Goal: Use online tool/utility

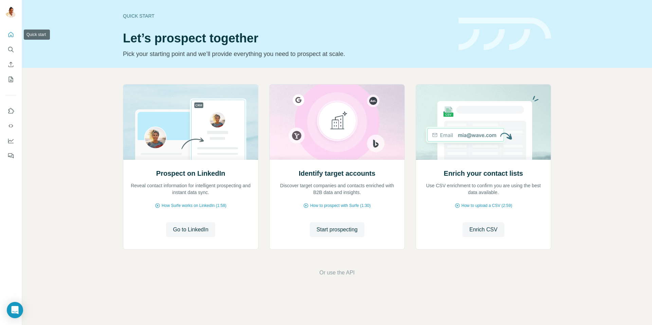
click at [11, 36] on icon "Quick start" at bounding box center [10, 34] width 7 height 7
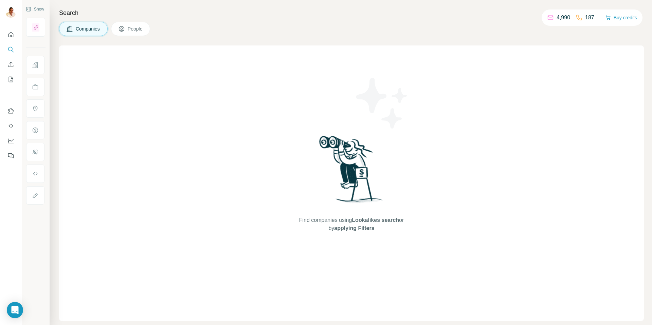
click at [77, 30] on span "Companies" at bounding box center [88, 28] width 25 height 7
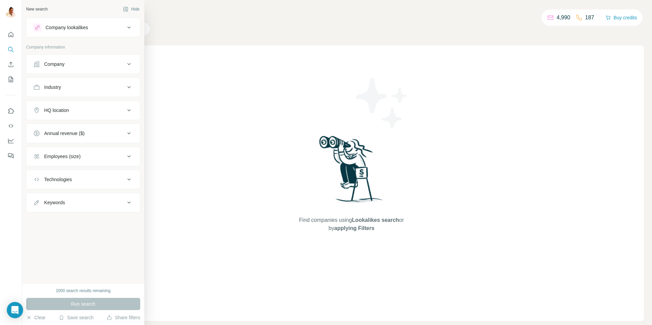
click at [58, 64] on div "Company" at bounding box center [54, 64] width 20 height 7
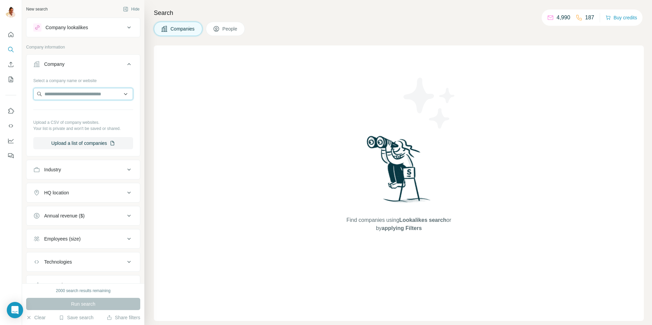
click at [92, 95] on input "text" at bounding box center [83, 94] width 100 height 12
paste input "**********"
type input "**********"
click at [85, 114] on p "[DOMAIN_NAME]" at bounding box center [77, 116] width 48 height 6
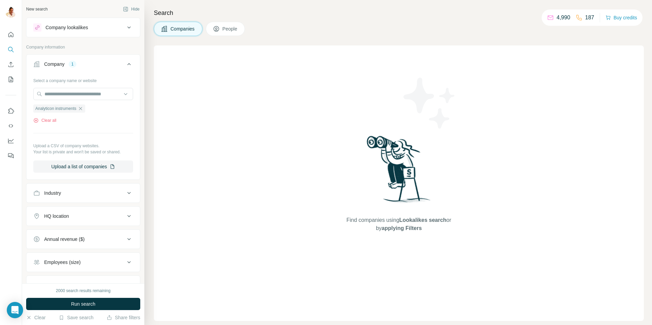
drag, startPoint x: 77, startPoint y: 306, endPoint x: 73, endPoint y: 304, distance: 4.0
click at [77, 306] on span "Run search" at bounding box center [83, 304] width 24 height 7
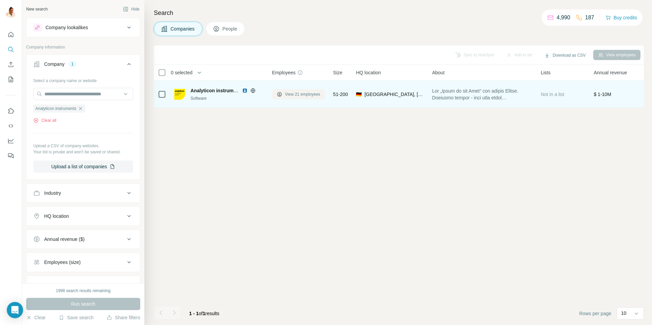
click at [292, 94] on span "View 21 employees" at bounding box center [302, 94] width 35 height 6
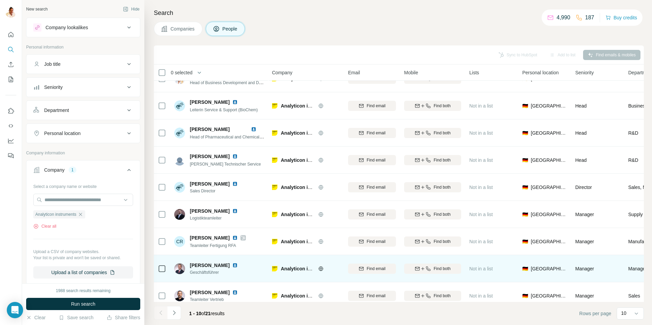
scroll to position [50, 0]
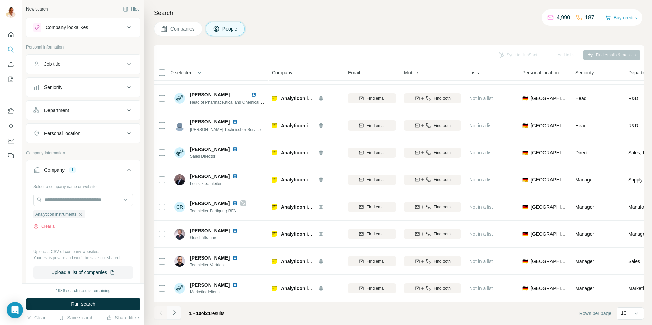
click at [176, 312] on icon "Navigate to next page" at bounding box center [174, 313] width 7 height 7
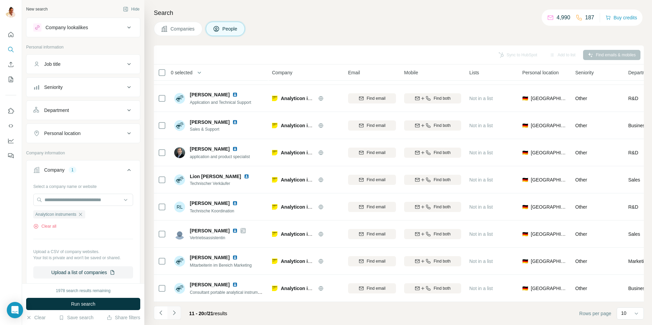
click at [175, 311] on icon "Navigate to next page" at bounding box center [174, 313] width 7 height 7
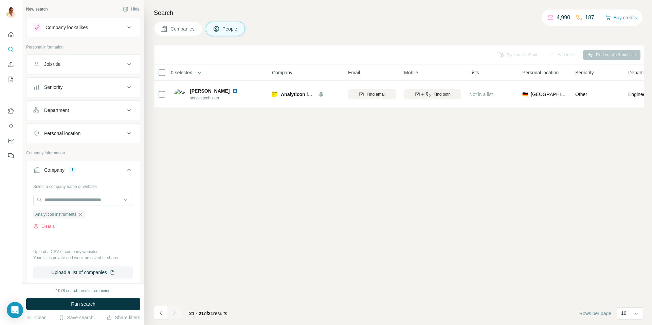
scroll to position [0, 0]
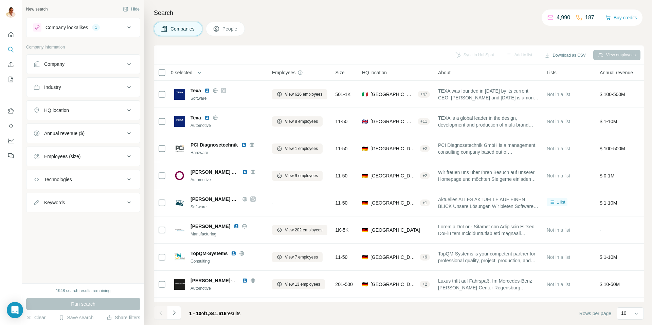
click at [73, 27] on div "Company lookalikes" at bounding box center [66, 27] width 42 height 7
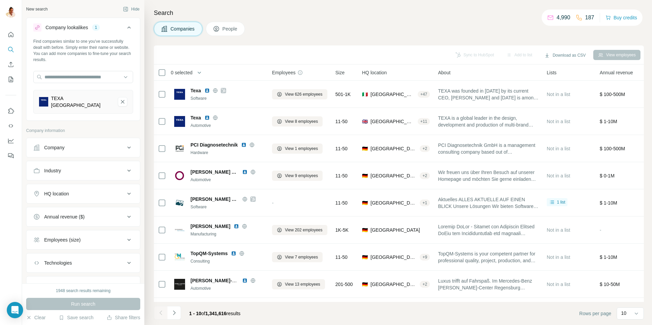
click at [73, 27] on div "Company lookalikes" at bounding box center [66, 27] width 42 height 7
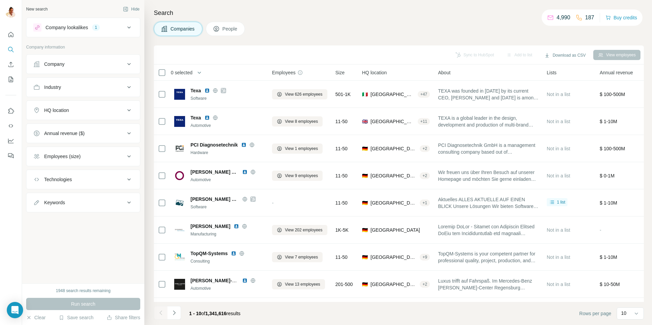
click at [68, 68] on button "Company" at bounding box center [82, 64] width 113 height 16
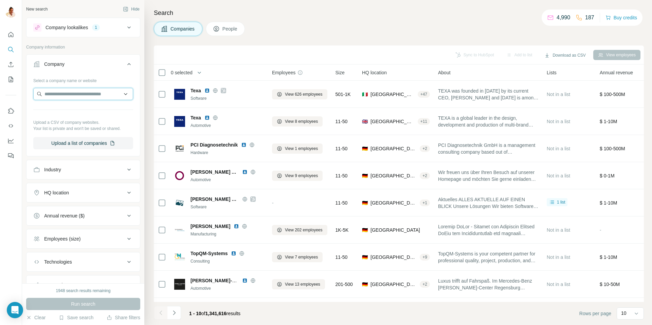
click at [65, 95] on input "text" at bounding box center [83, 94] width 100 height 12
